Goal: Transaction & Acquisition: Obtain resource

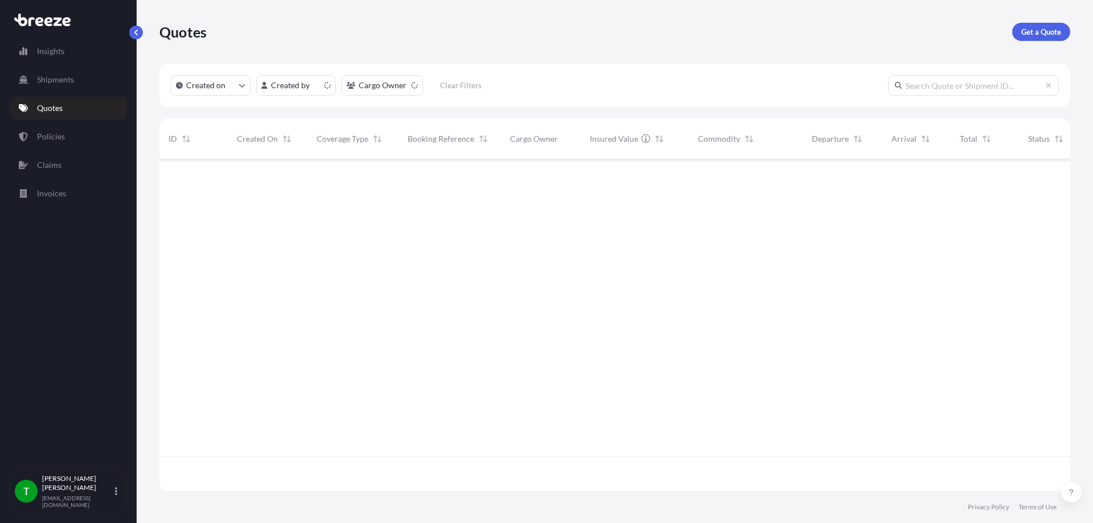
scroll to position [329, 902]
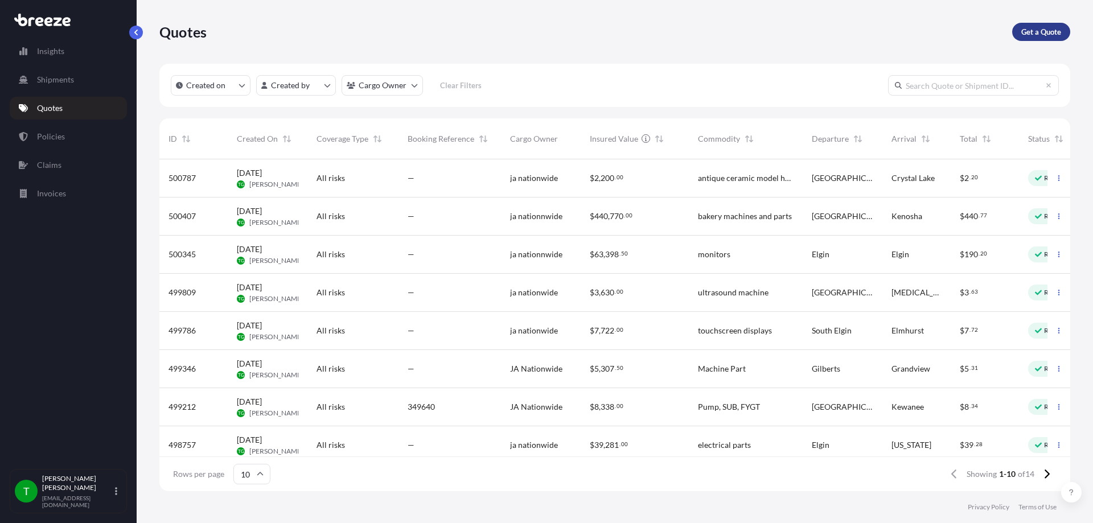
click at [1053, 27] on p "Get a Quote" at bounding box center [1041, 31] width 40 height 11
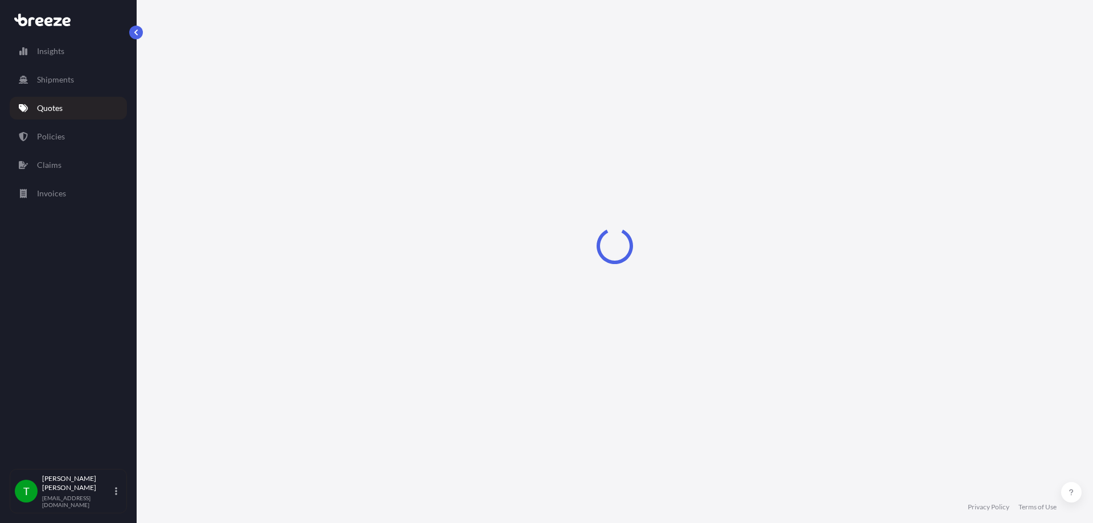
select select "Sea"
select select "1"
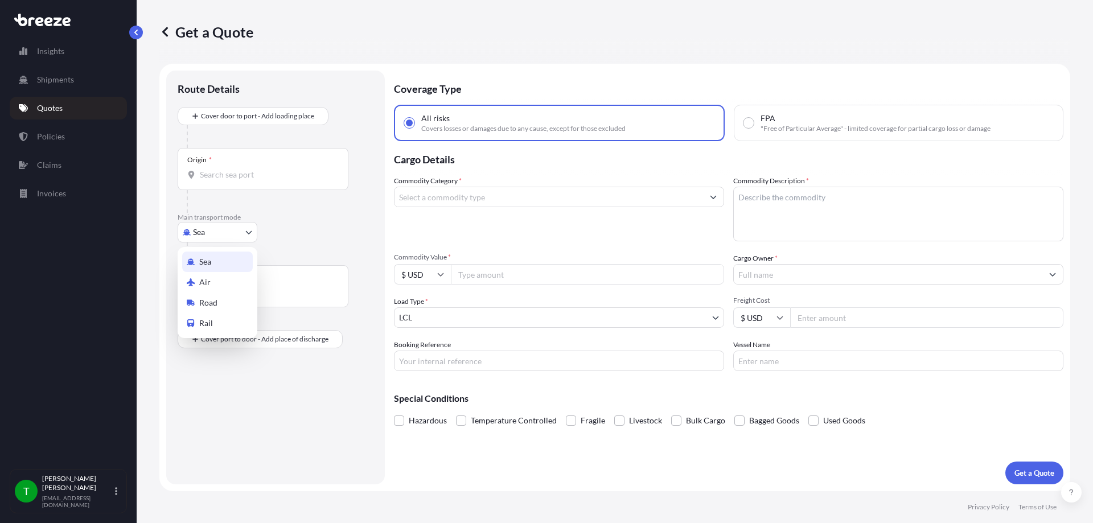
click at [209, 238] on body "Insights Shipments Quotes Policies Claims Invoices T [PERSON_NAME] [EMAIL_ADDRE…" at bounding box center [546, 261] width 1093 height 523
click at [222, 302] on div "Road" at bounding box center [217, 302] width 71 height 20
select select "Road"
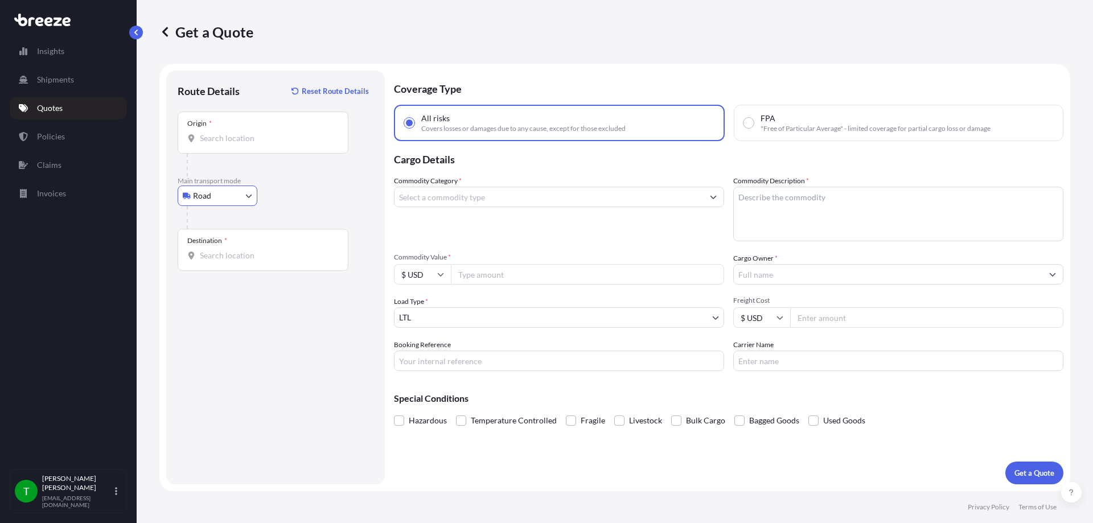
click at [224, 122] on div "Origin *" at bounding box center [263, 133] width 171 height 42
click at [224, 133] on input "Origin *" at bounding box center [267, 138] width 134 height 11
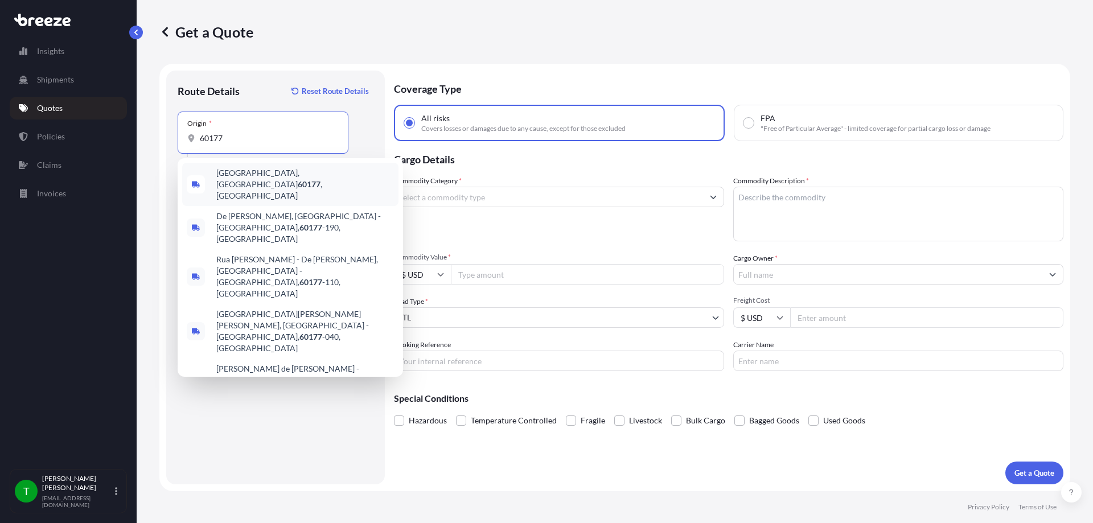
click at [230, 171] on span "[GEOGRAPHIC_DATA] , [GEOGRAPHIC_DATA]" at bounding box center [305, 184] width 178 height 34
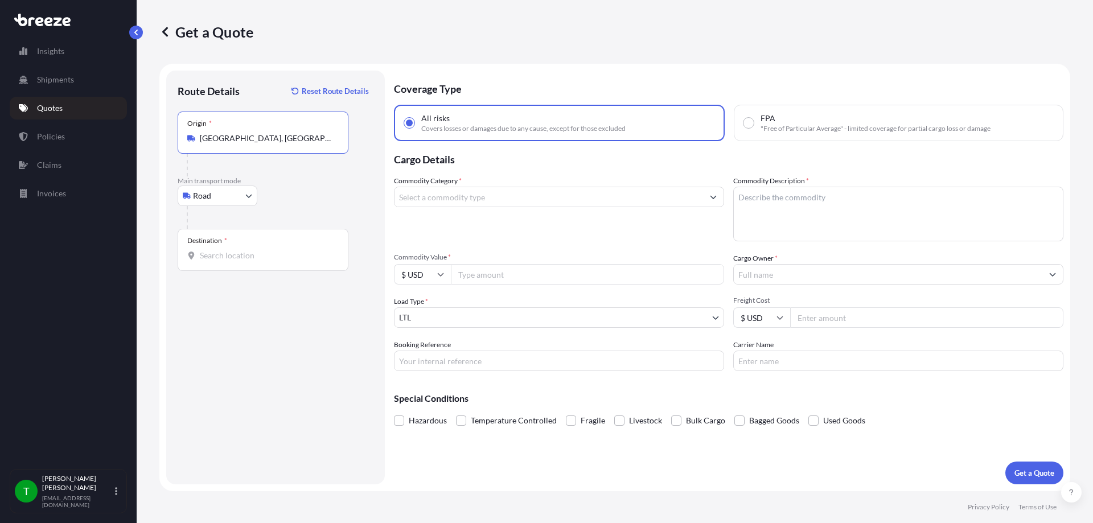
type input "[GEOGRAPHIC_DATA], [GEOGRAPHIC_DATA]"
click at [209, 258] on input "Destination *" at bounding box center [267, 255] width 134 height 11
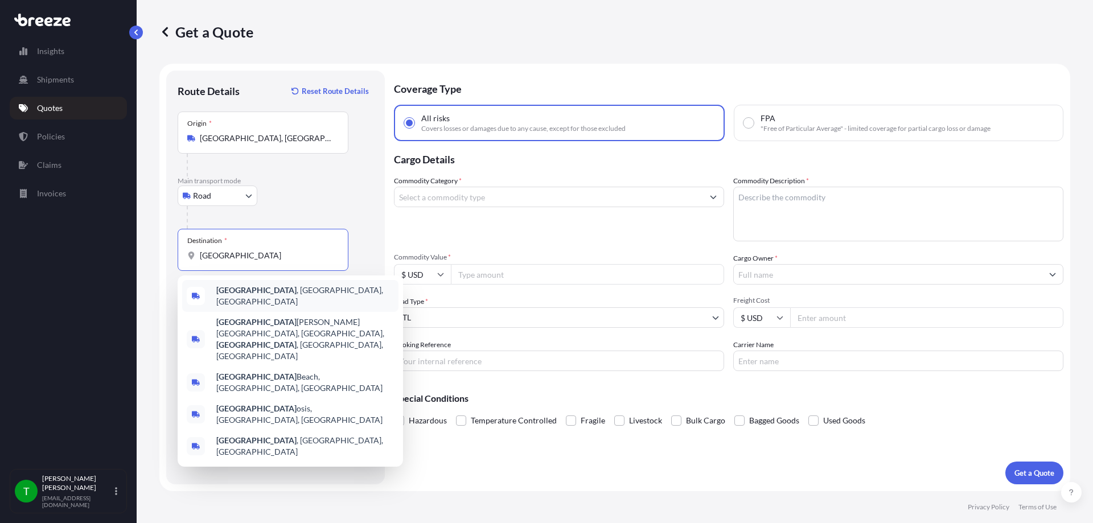
click at [269, 292] on span "[GEOGRAPHIC_DATA] , [GEOGRAPHIC_DATA], [GEOGRAPHIC_DATA]" at bounding box center [305, 296] width 178 height 23
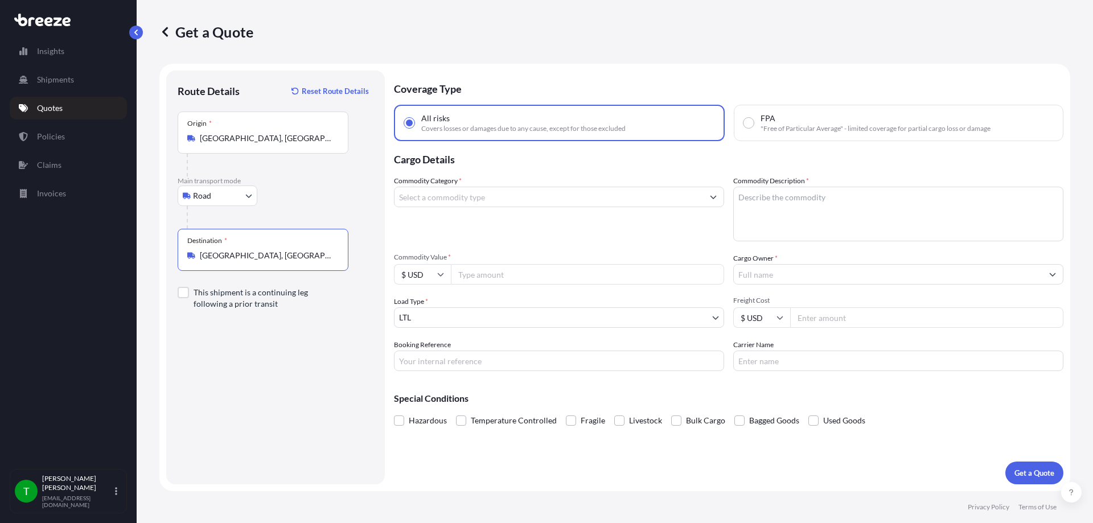
type input "[GEOGRAPHIC_DATA], [GEOGRAPHIC_DATA], [GEOGRAPHIC_DATA]"
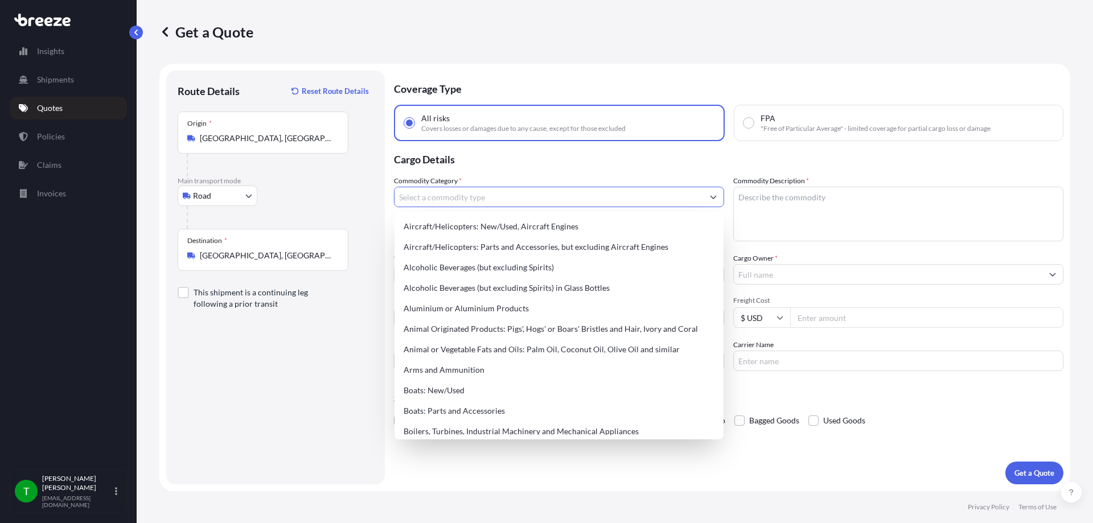
click at [565, 197] on input "Commodity Category *" at bounding box center [548, 197] width 308 height 20
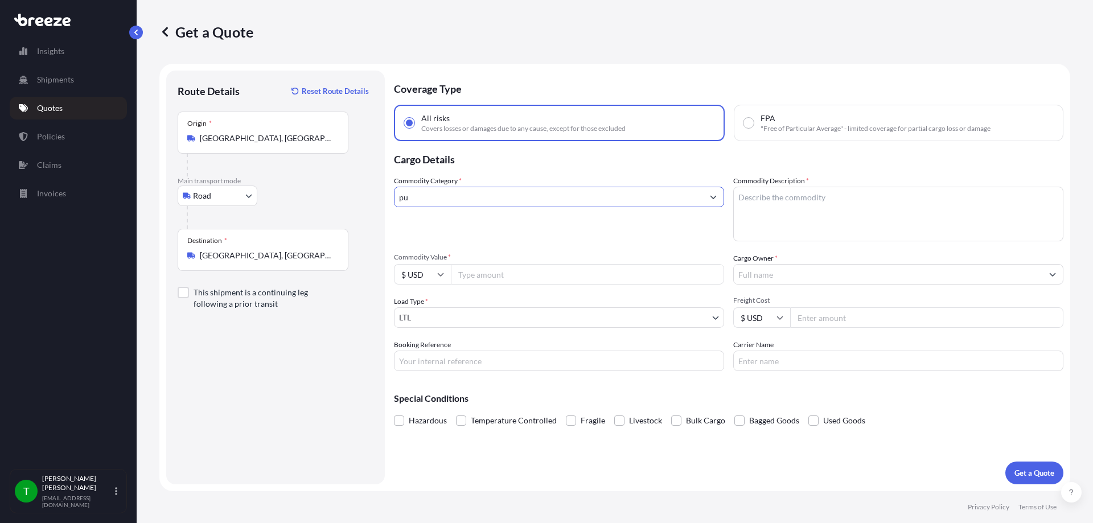
type input "p"
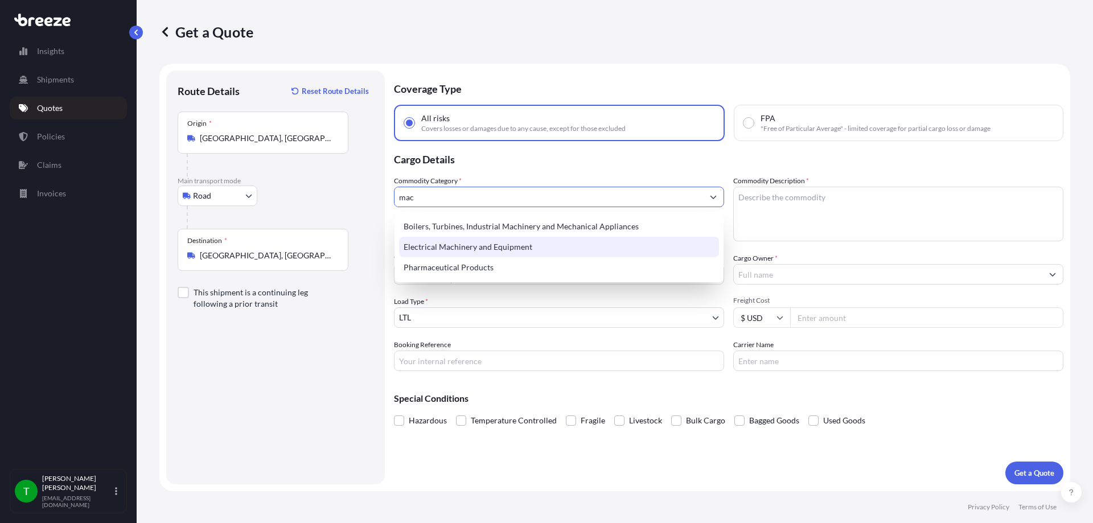
click at [493, 245] on div "Electrical Machinery and Equipment" at bounding box center [559, 247] width 320 height 20
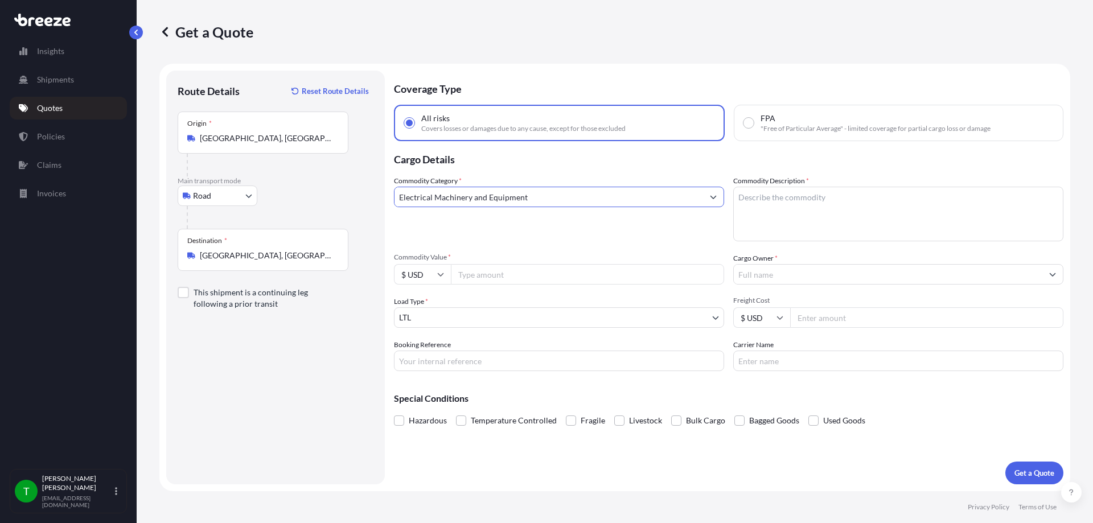
type input "Electrical Machinery and Equipment"
click at [773, 210] on textarea "Commodity Description *" at bounding box center [898, 214] width 330 height 55
type textarea "pump"
type input "10616.86"
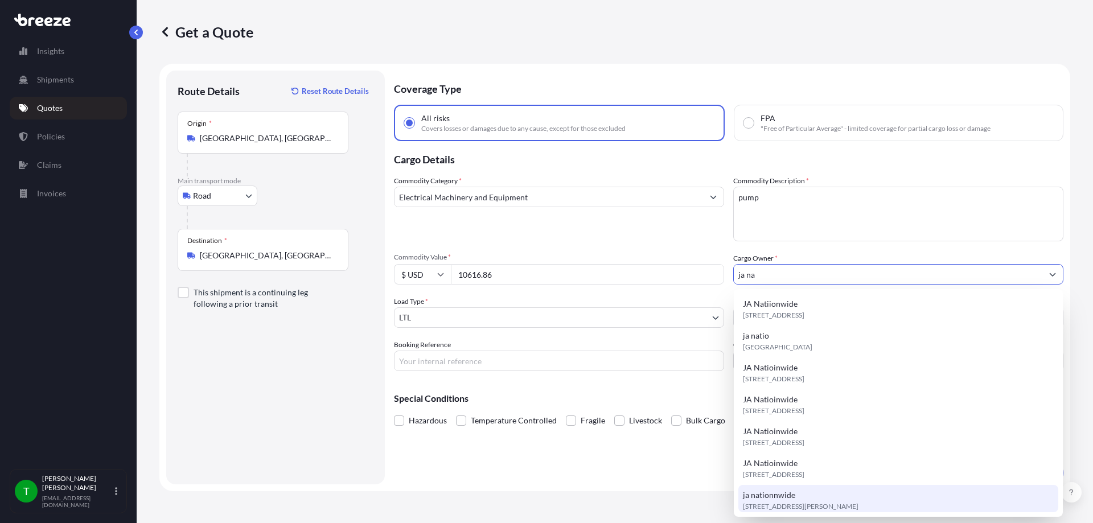
click at [797, 501] on div "ja nationnwide [STREET_ADDRESS][PERSON_NAME]" at bounding box center [898, 501] width 320 height 32
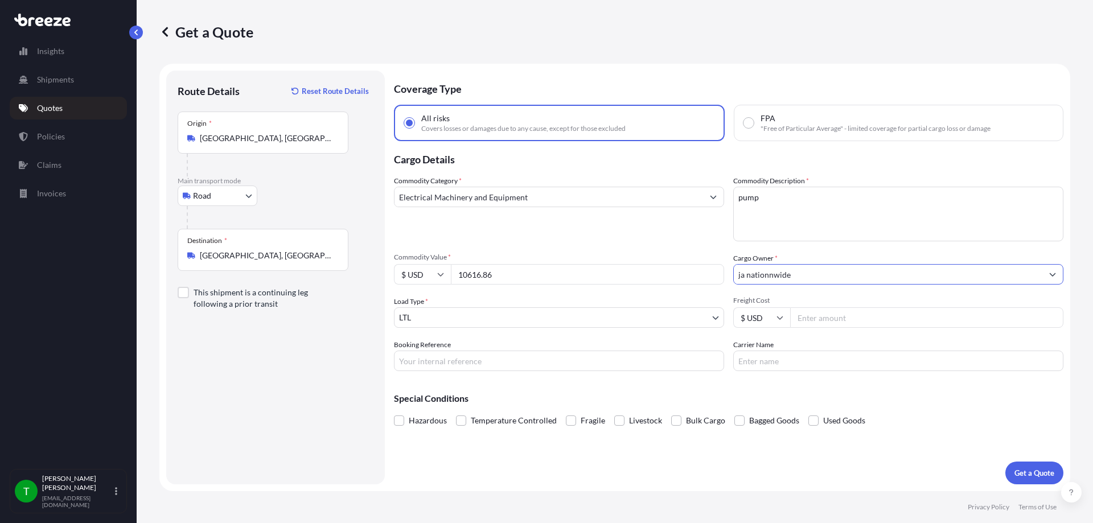
type input "ja nationnwide"
click at [828, 319] on input "Freight Cost" at bounding box center [926, 317] width 273 height 20
type input "400"
click at [1024, 470] on p "Get a Quote" at bounding box center [1034, 472] width 40 height 11
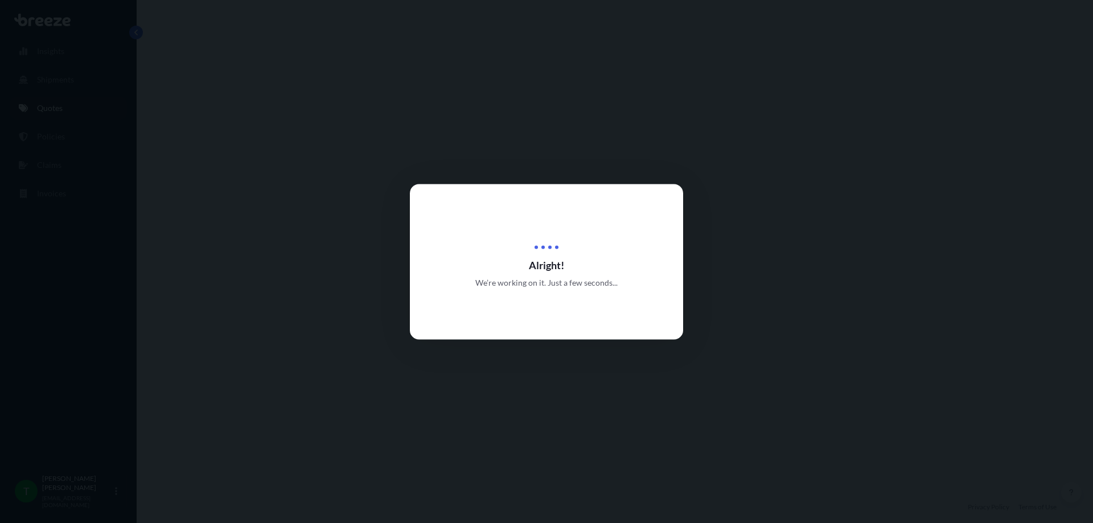
select select "Road"
select select "1"
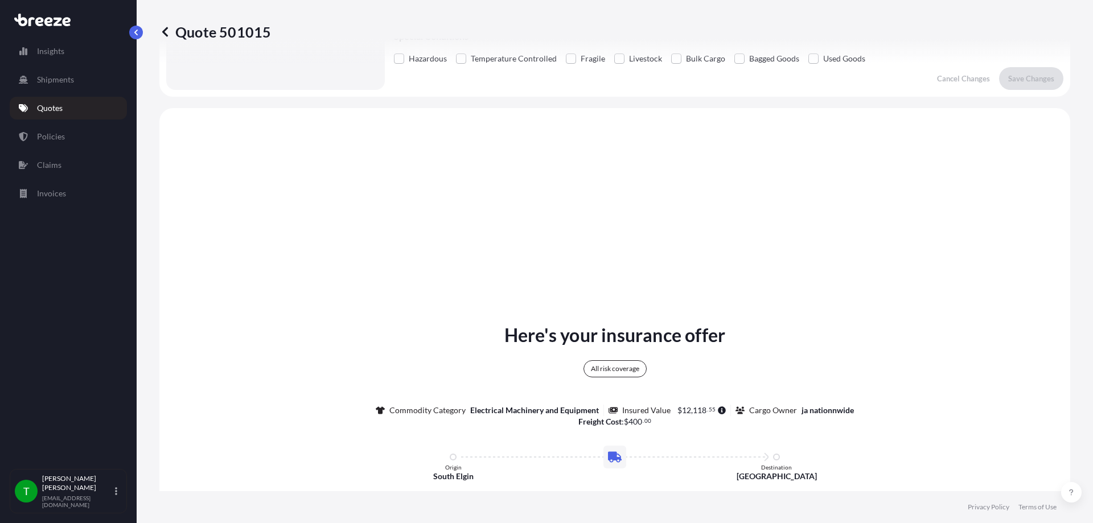
scroll to position [413, 0]
